Goal: Task Accomplishment & Management: Manage account settings

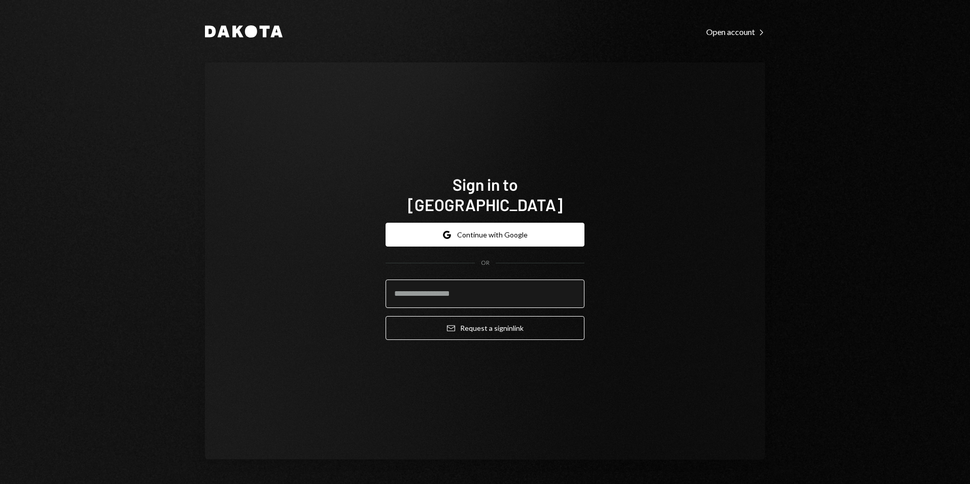
click at [492, 284] on input "email" at bounding box center [485, 294] width 199 height 28
type input "**********"
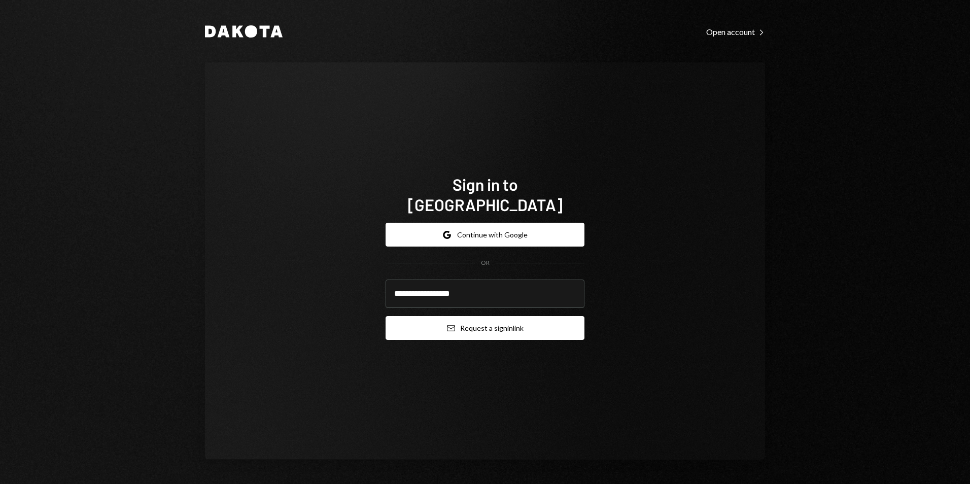
click at [493, 324] on button "Email Request a sign in link" at bounding box center [485, 328] width 199 height 24
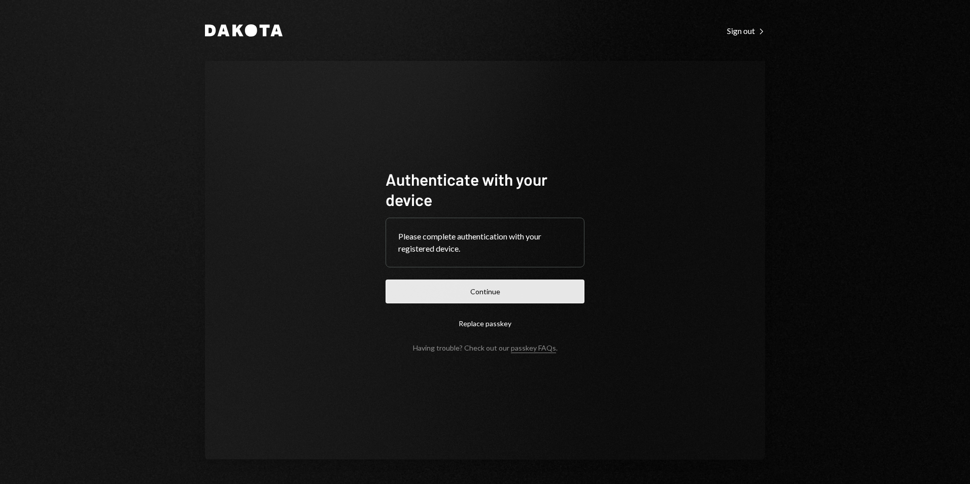
click at [504, 295] on button "Continue" at bounding box center [485, 292] width 199 height 24
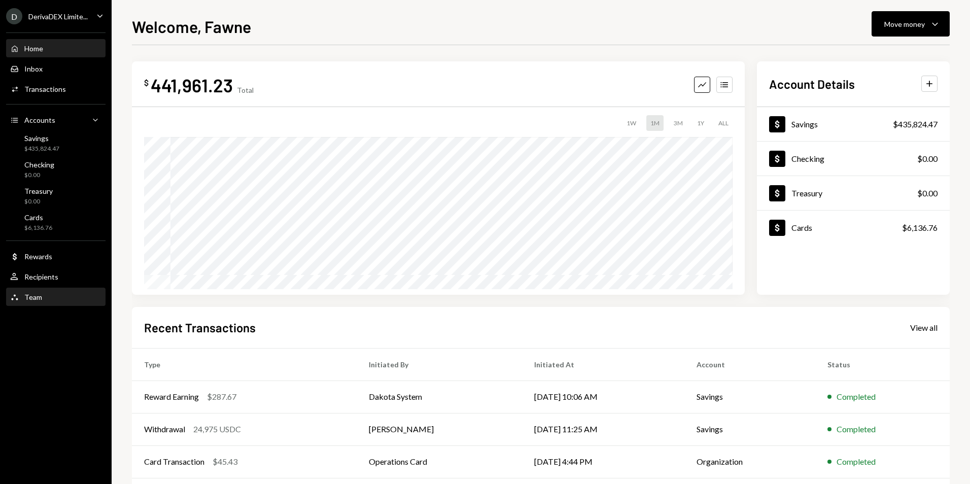
click at [43, 304] on div "Team Team" at bounding box center [55, 297] width 91 height 17
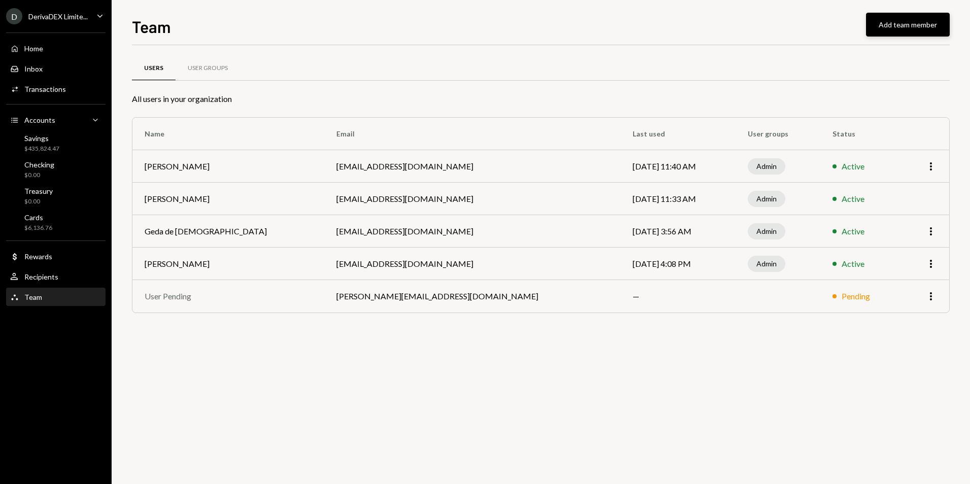
click at [899, 29] on button "Add team member" at bounding box center [908, 25] width 84 height 24
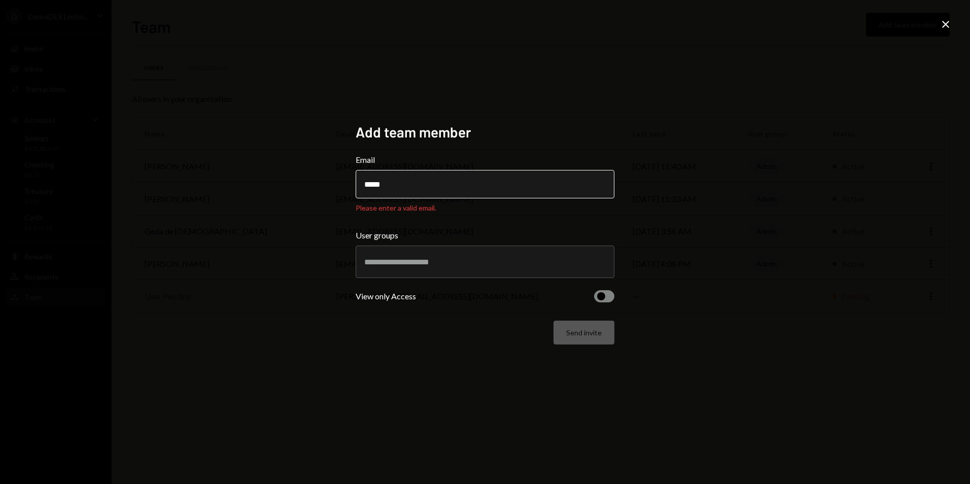
drag, startPoint x: 444, startPoint y: 174, endPoint x: 442, endPoint y: 185, distance: 11.3
click at [443, 178] on input "*****" at bounding box center [485, 184] width 259 height 28
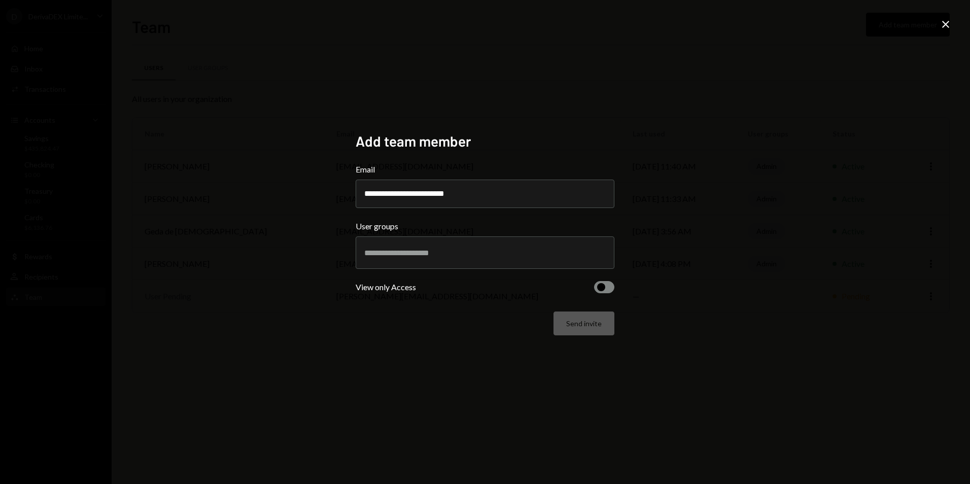
type input "**********"
click at [487, 240] on div at bounding box center [484, 252] width 241 height 25
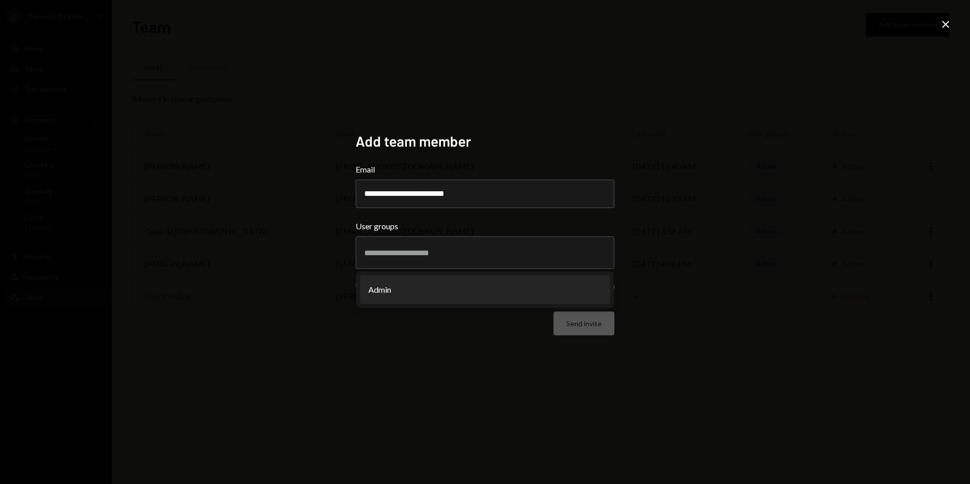
click at [809, 291] on div "**********" at bounding box center [485, 242] width 970 height 484
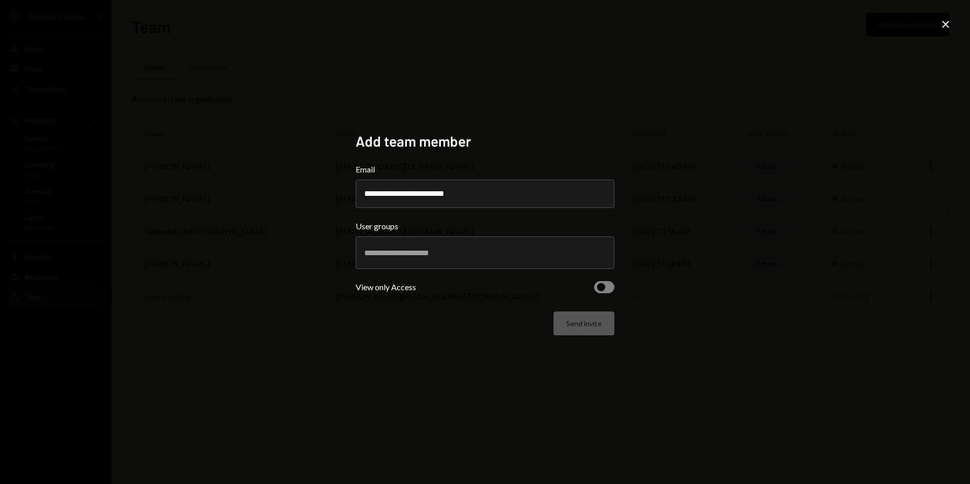
drag, startPoint x: 506, startPoint y: 276, endPoint x: 504, endPoint y: 263, distance: 12.8
click at [506, 275] on form "**********" at bounding box center [485, 249] width 259 height 172
drag, startPoint x: 503, startPoint y: 259, endPoint x: 535, endPoint y: 259, distance: 31.5
click at [504, 259] on div at bounding box center [484, 252] width 241 height 25
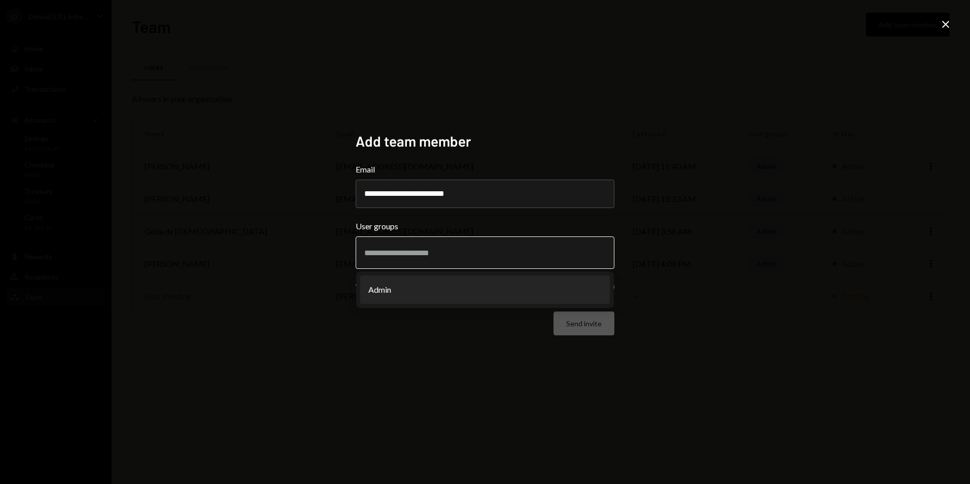
drag, startPoint x: 485, startPoint y: 291, endPoint x: 627, endPoint y: 286, distance: 142.1
click at [486, 290] on li "Admin" at bounding box center [485, 289] width 250 height 28
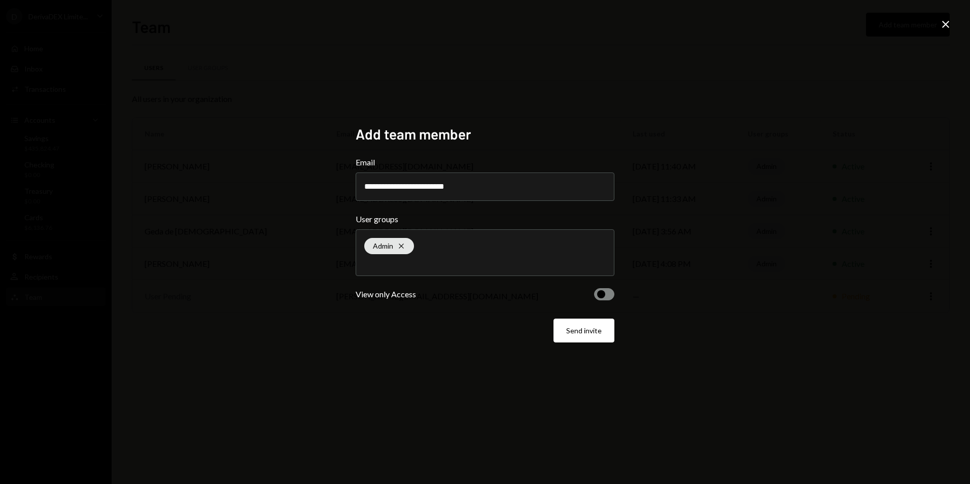
click at [596, 296] on button "button" at bounding box center [604, 294] width 20 height 12
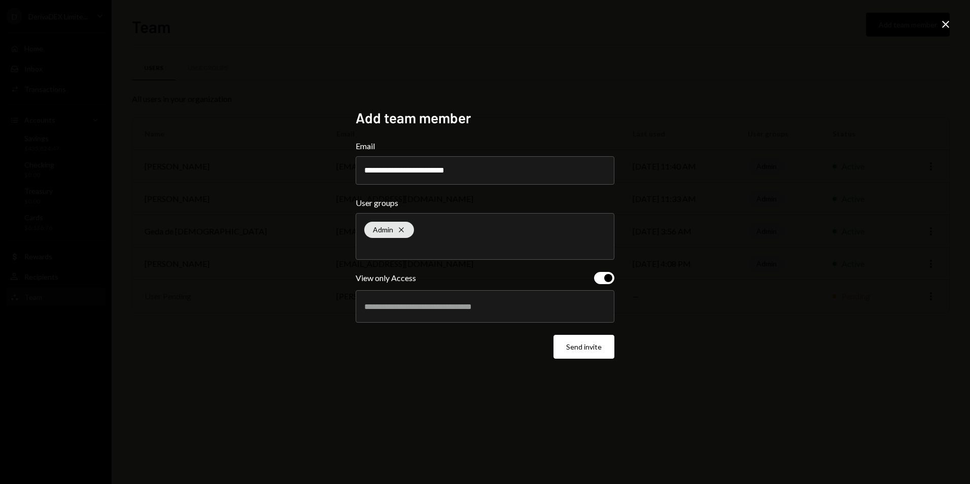
click at [529, 314] on div at bounding box center [484, 306] width 241 height 25
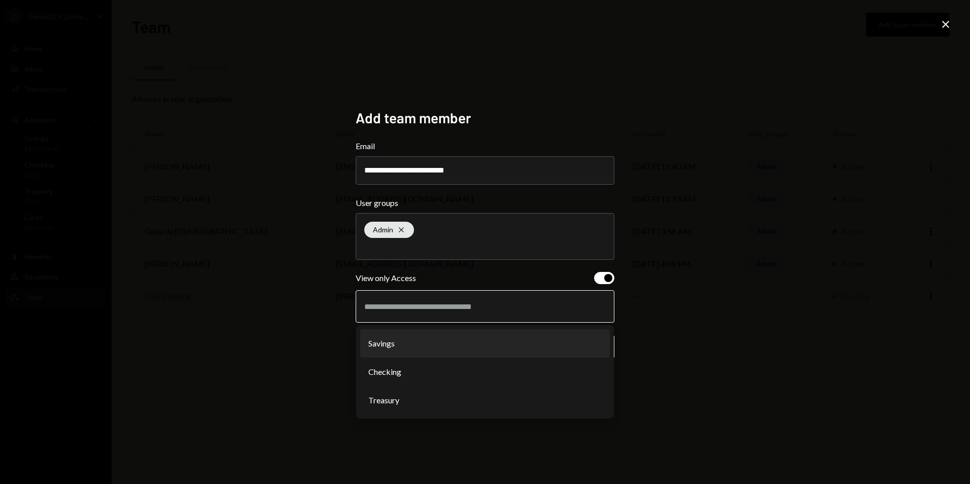
click at [422, 351] on li "Savings" at bounding box center [485, 343] width 250 height 28
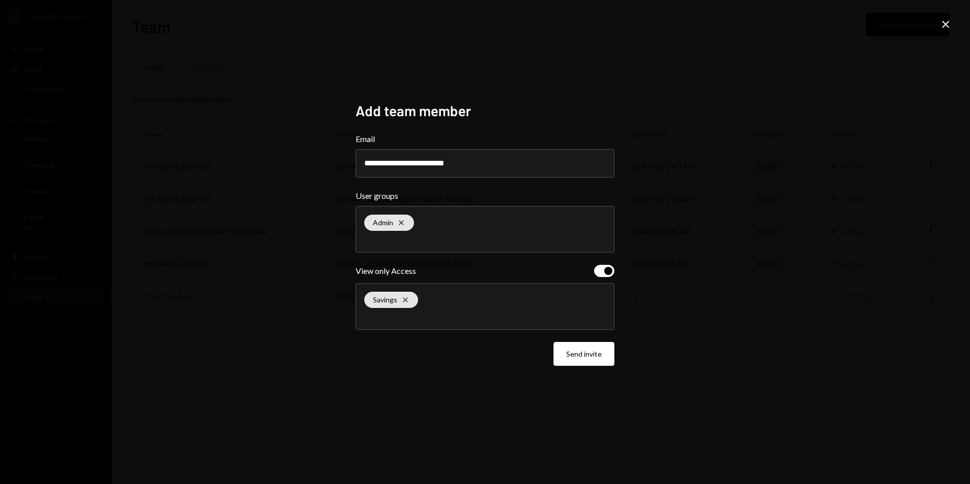
click at [494, 308] on div "Savings Cross" at bounding box center [484, 307] width 241 height 46
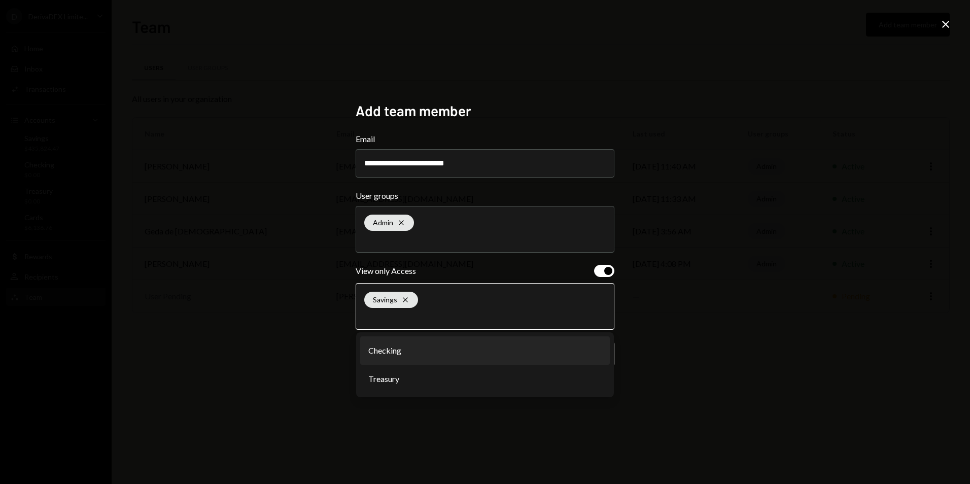
click at [427, 350] on li "Checking" at bounding box center [485, 350] width 250 height 28
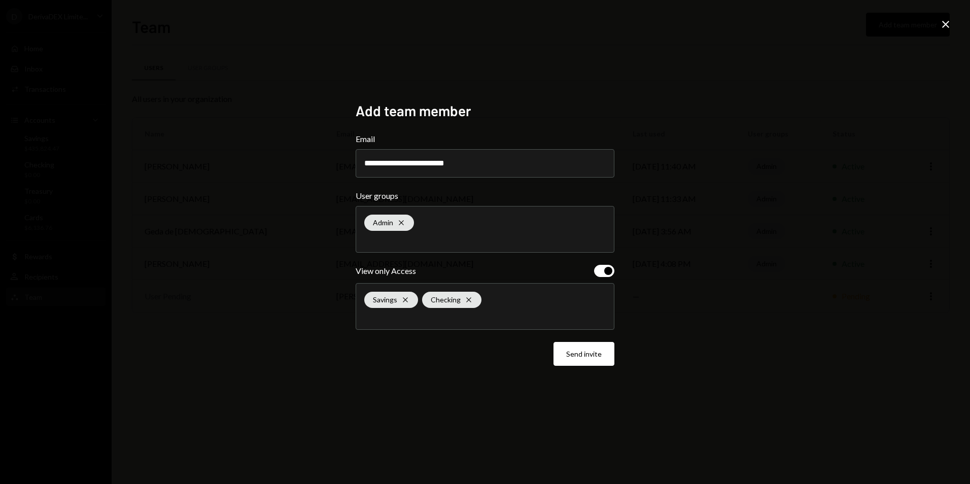
click at [519, 302] on div "Savings Cross Checking Cross" at bounding box center [484, 307] width 241 height 46
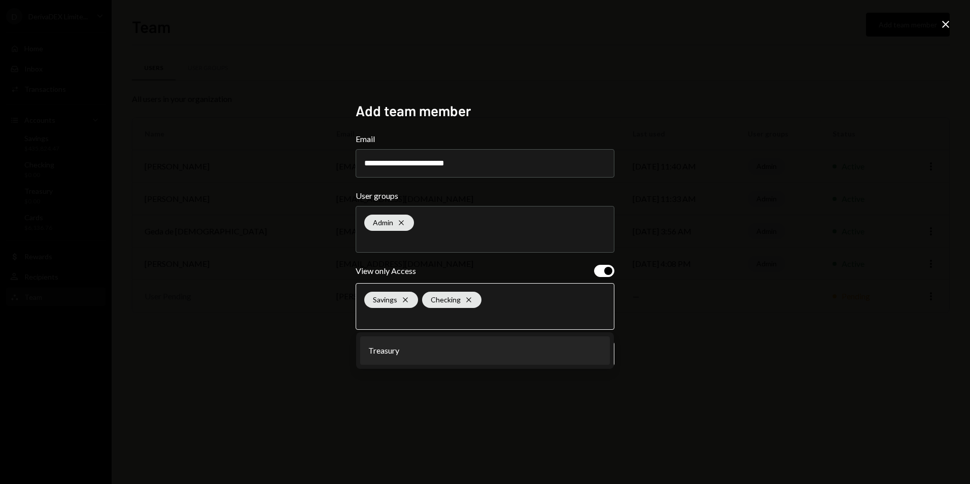
click at [461, 356] on li "Treasury" at bounding box center [485, 350] width 250 height 28
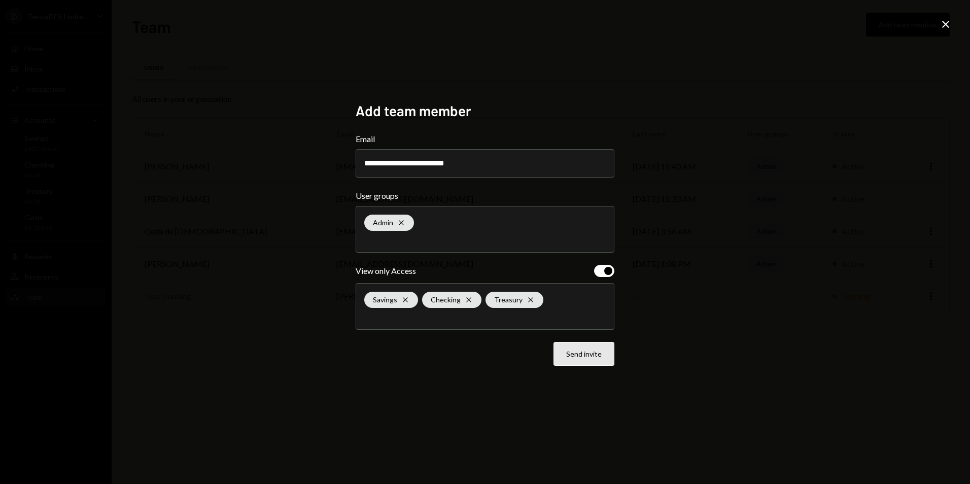
click at [603, 352] on button "Send invite" at bounding box center [583, 354] width 61 height 24
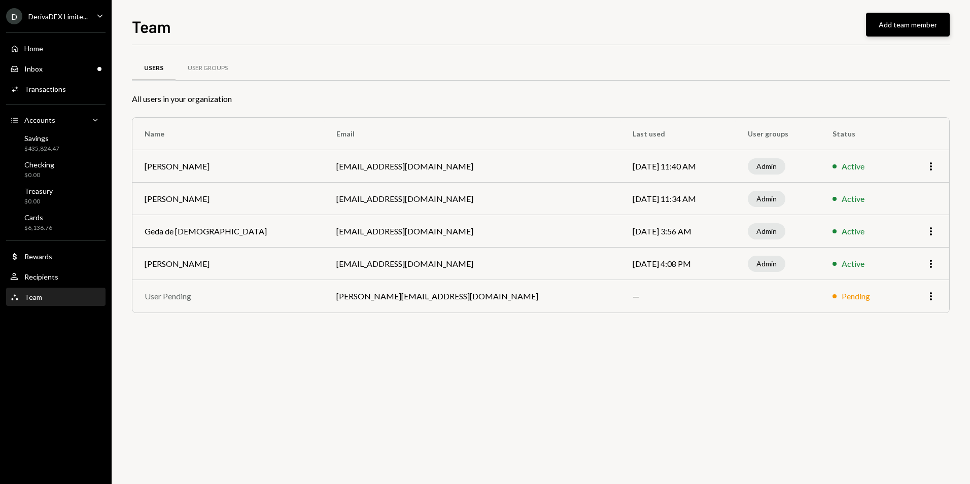
click at [917, 31] on button "Add team member" at bounding box center [908, 25] width 84 height 24
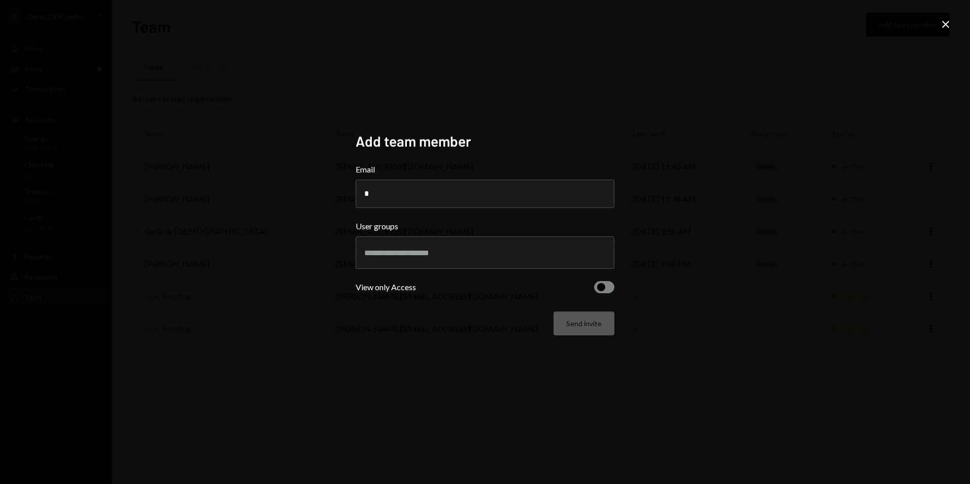
type input "**********"
click at [452, 254] on input "text" at bounding box center [484, 252] width 241 height 9
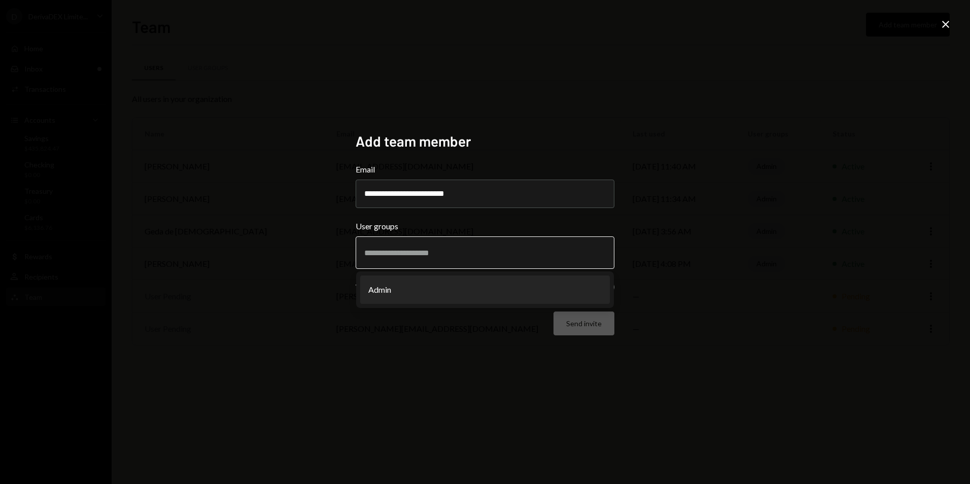
click at [400, 290] on li "Admin" at bounding box center [485, 289] width 250 height 28
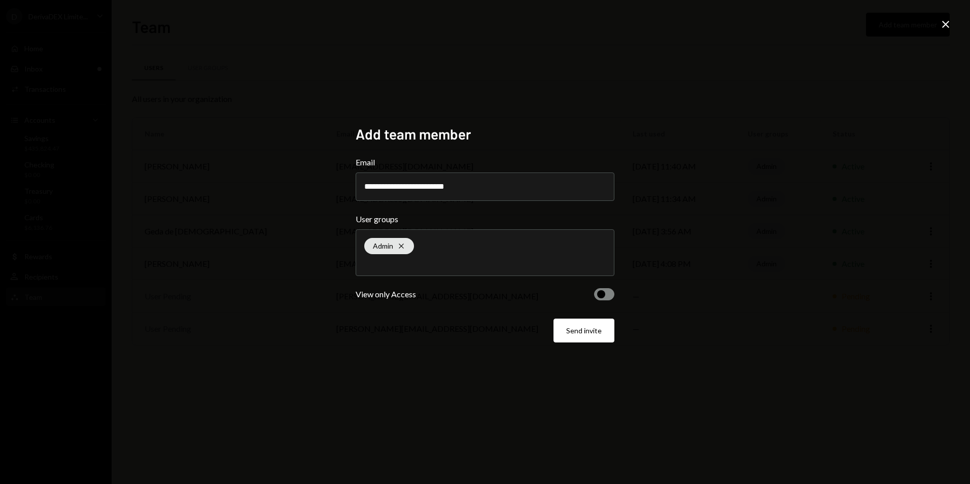
drag, startPoint x: 628, startPoint y: 291, endPoint x: 607, endPoint y: 296, distance: 22.5
click at [626, 292] on div "**********" at bounding box center [485, 242] width 970 height 484
click at [607, 296] on button "button" at bounding box center [604, 294] width 20 height 12
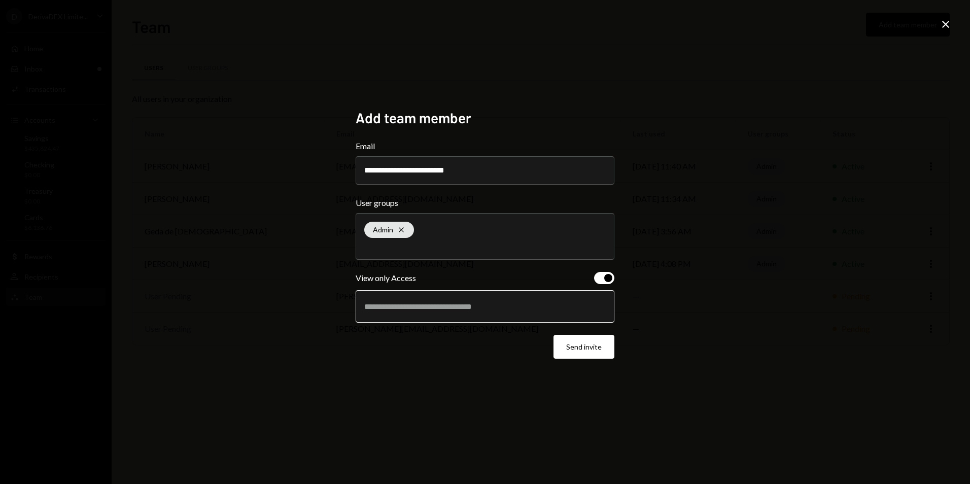
click at [469, 305] on input "text" at bounding box center [484, 306] width 241 height 9
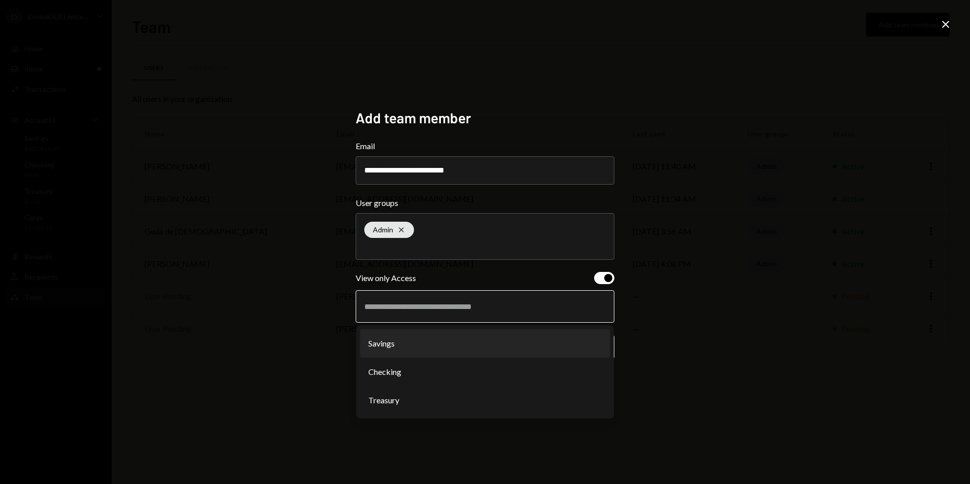
click at [422, 349] on li "Savings" at bounding box center [485, 343] width 250 height 28
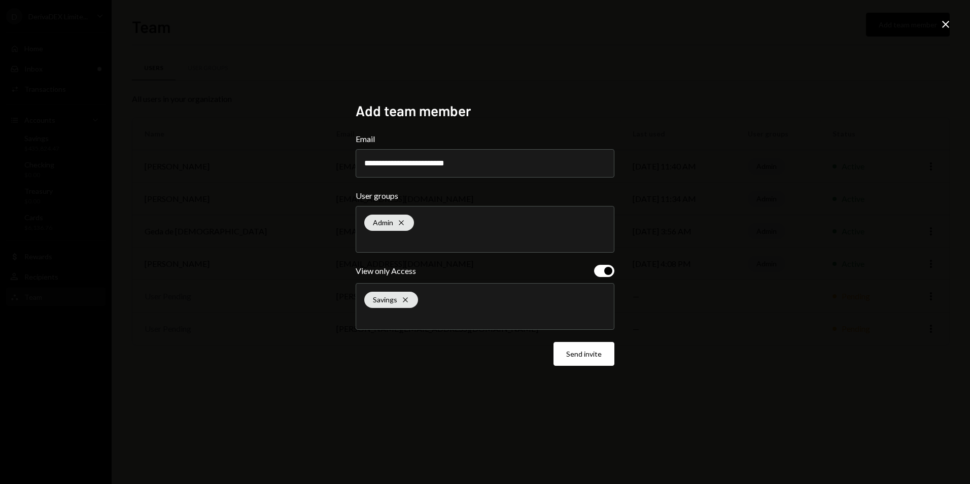
click at [422, 309] on div "Savings Cross" at bounding box center [484, 307] width 241 height 46
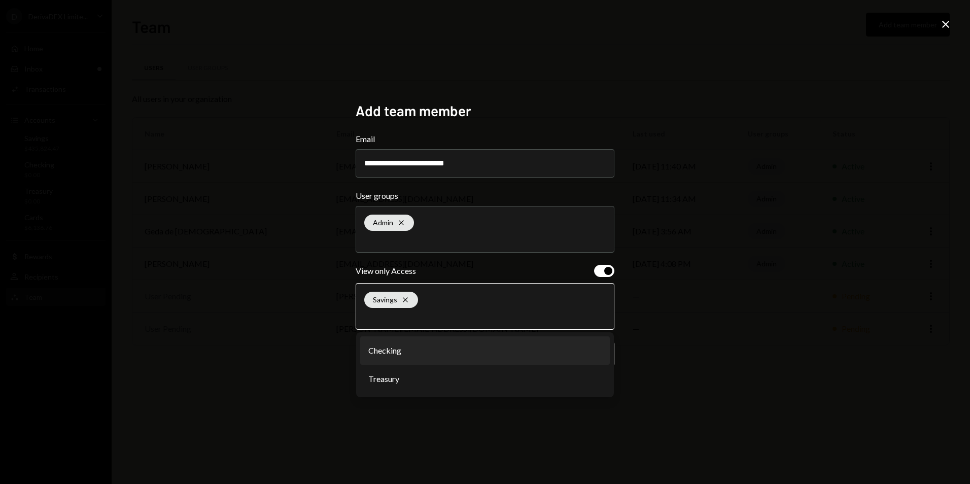
click at [406, 350] on li "Checking" at bounding box center [485, 350] width 250 height 28
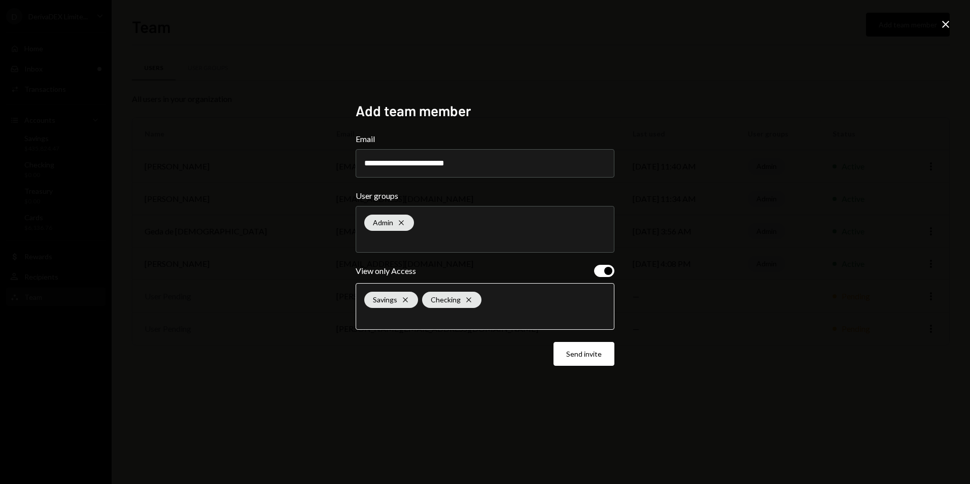
click at [449, 321] on input "text" at bounding box center [484, 316] width 241 height 9
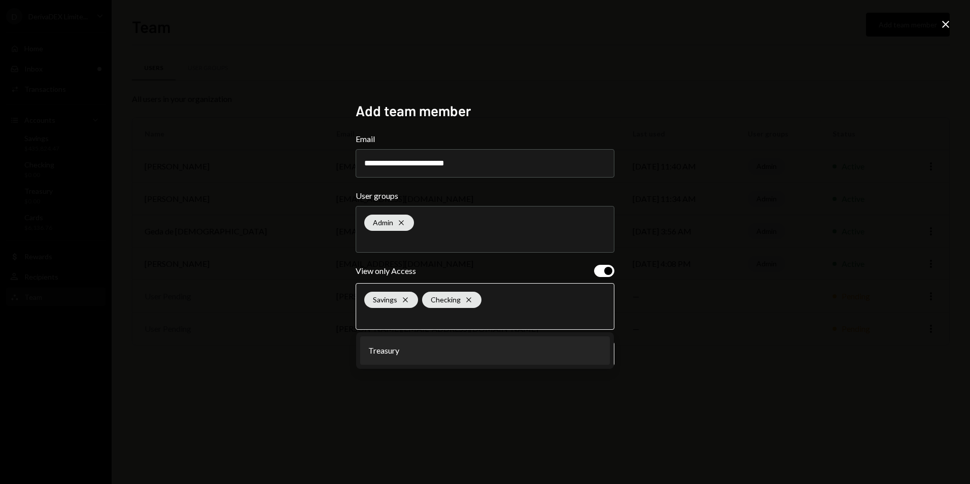
drag, startPoint x: 429, startPoint y: 348, endPoint x: 451, endPoint y: 348, distance: 22.3
click at [429, 348] on li "Treasury" at bounding box center [485, 350] width 250 height 28
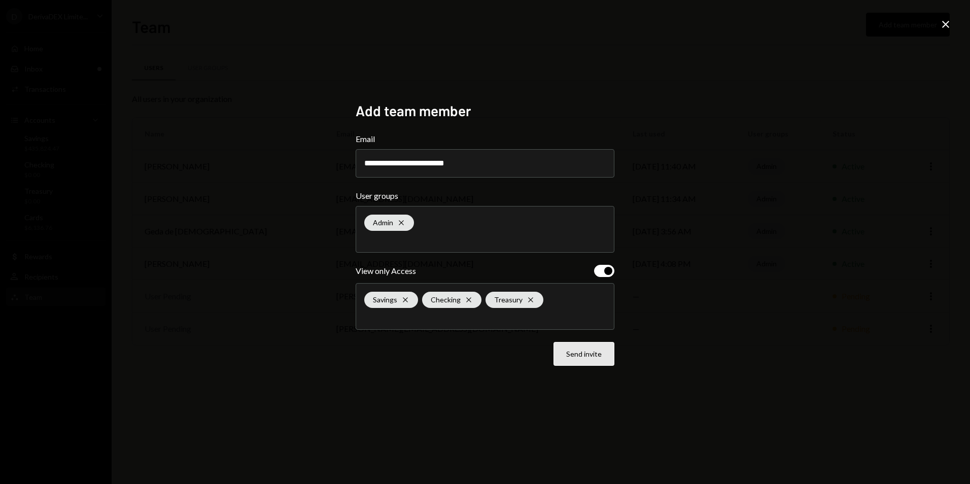
click at [581, 355] on button "Send invite" at bounding box center [583, 354] width 61 height 24
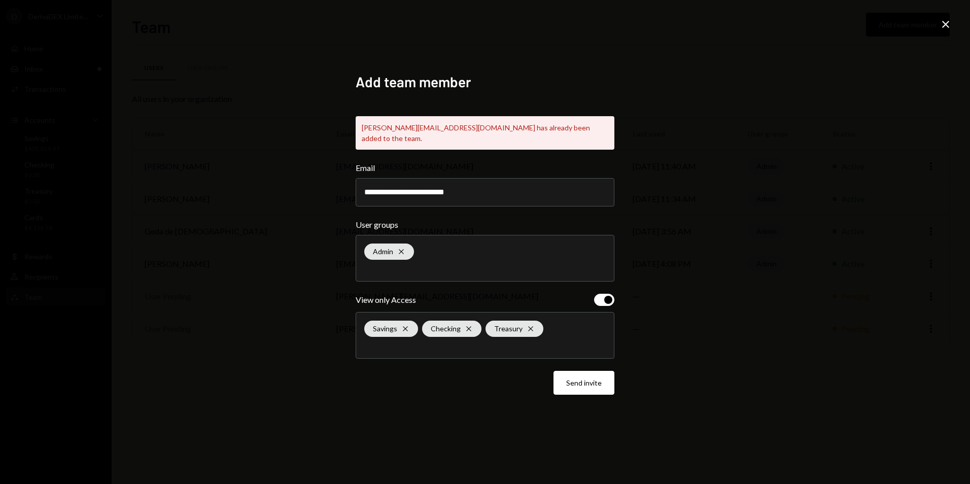
drag, startPoint x: 882, startPoint y: 263, endPoint x: 875, endPoint y: 259, distance: 7.5
click at [881, 263] on div "**********" at bounding box center [485, 242] width 970 height 484
click at [946, 24] on icon at bounding box center [945, 24] width 7 height 7
